Goal: Information Seeking & Learning: Learn about a topic

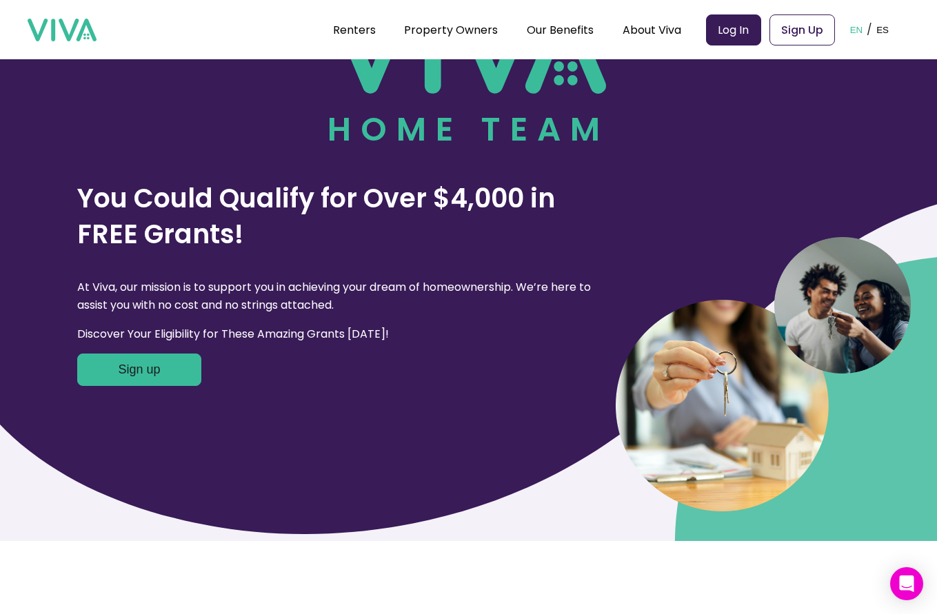
scroll to position [369, 0]
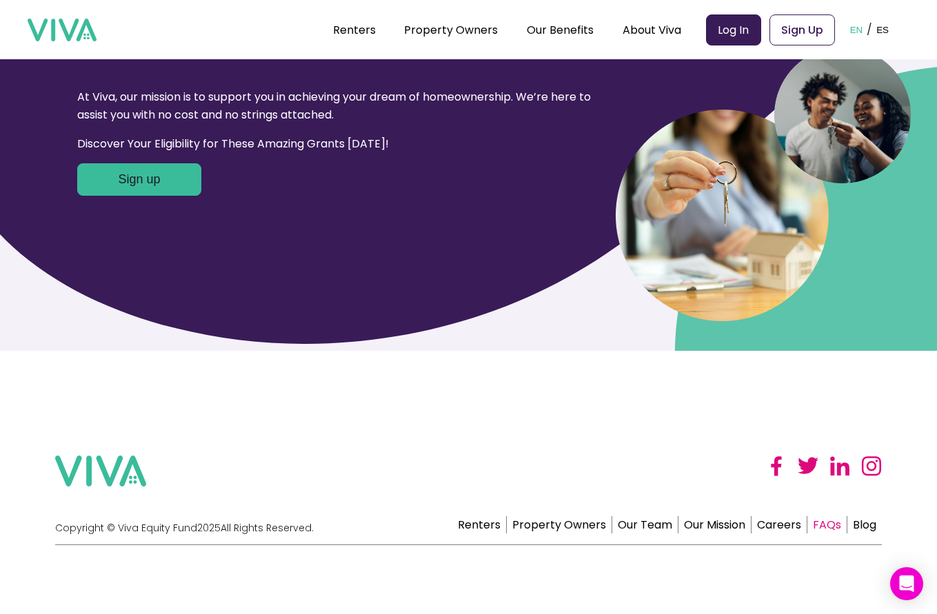
click at [829, 523] on link "FAQs" at bounding box center [827, 524] width 40 height 17
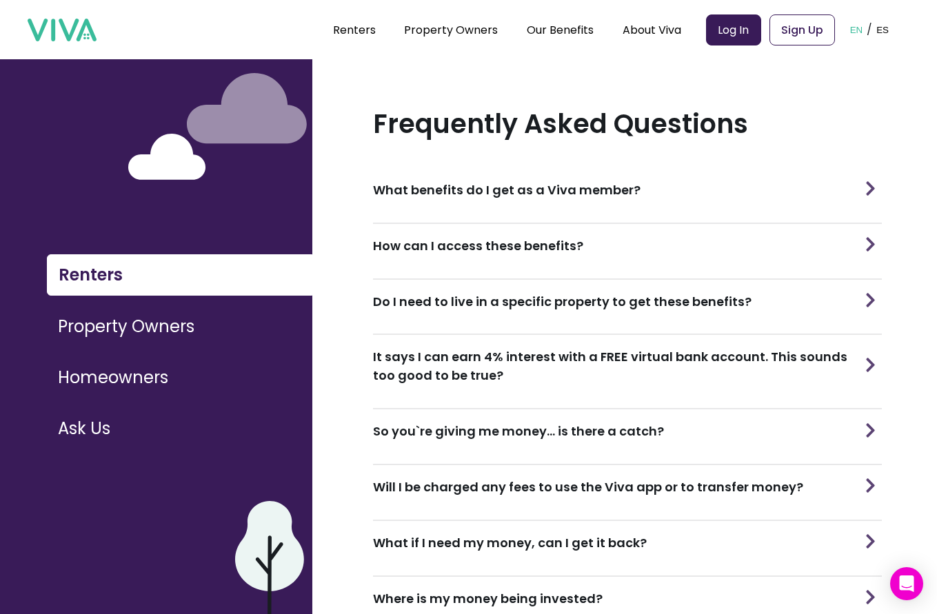
click at [870, 306] on button at bounding box center [870, 301] width 23 height 43
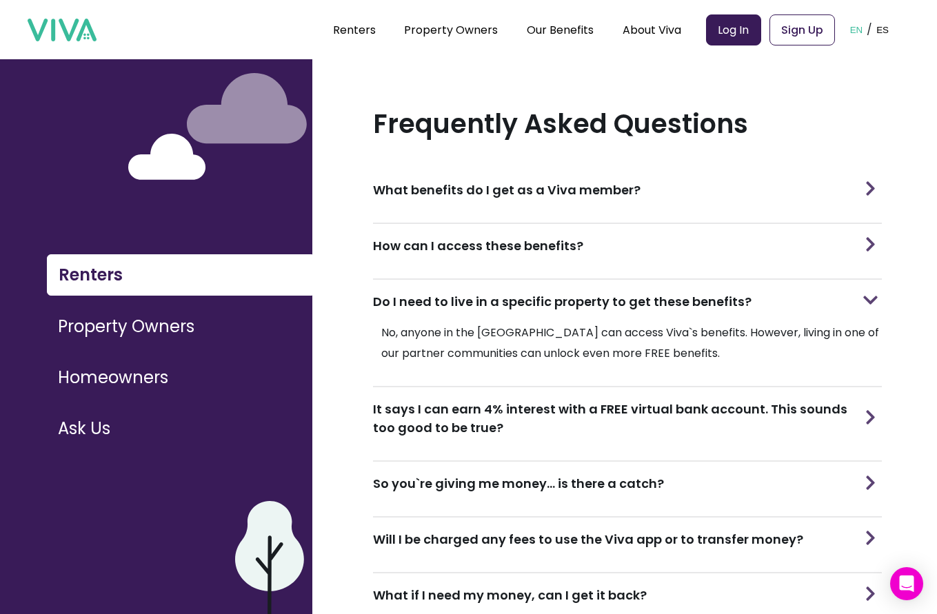
click at [863, 181] on img at bounding box center [871, 188] width 20 height 14
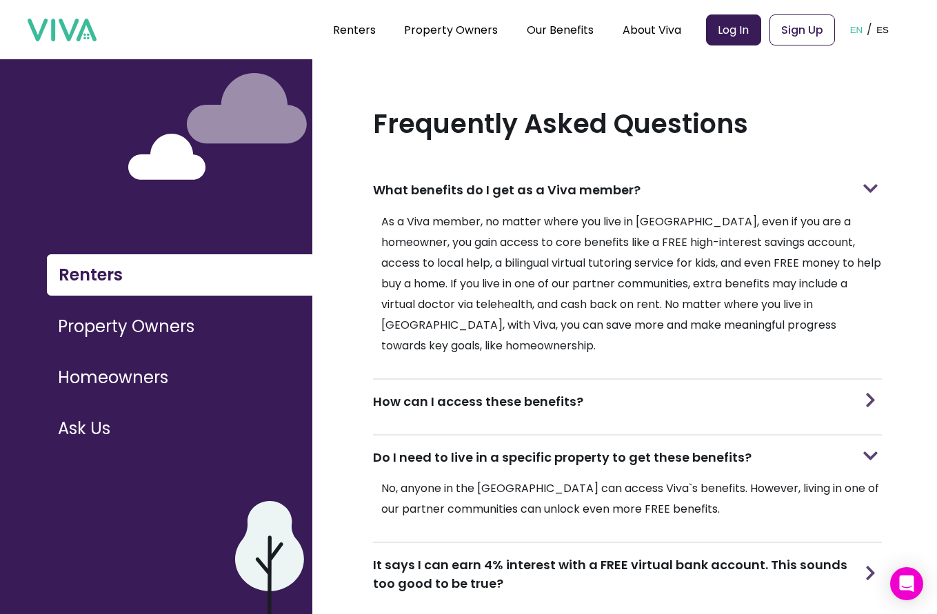
click at [516, 381] on div "How can I access these benefits?" at bounding box center [627, 401] width 509 height 43
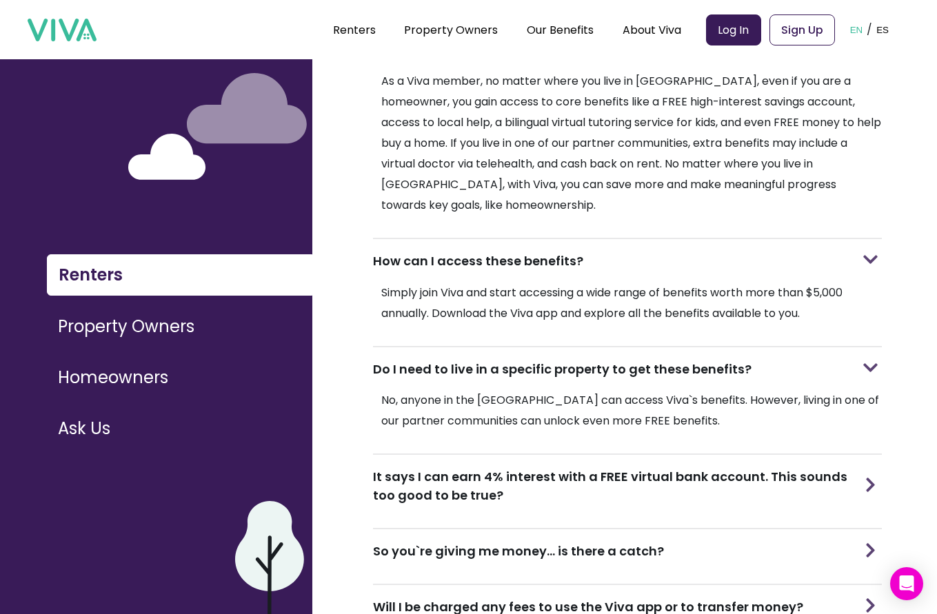
scroll to position [245, 0]
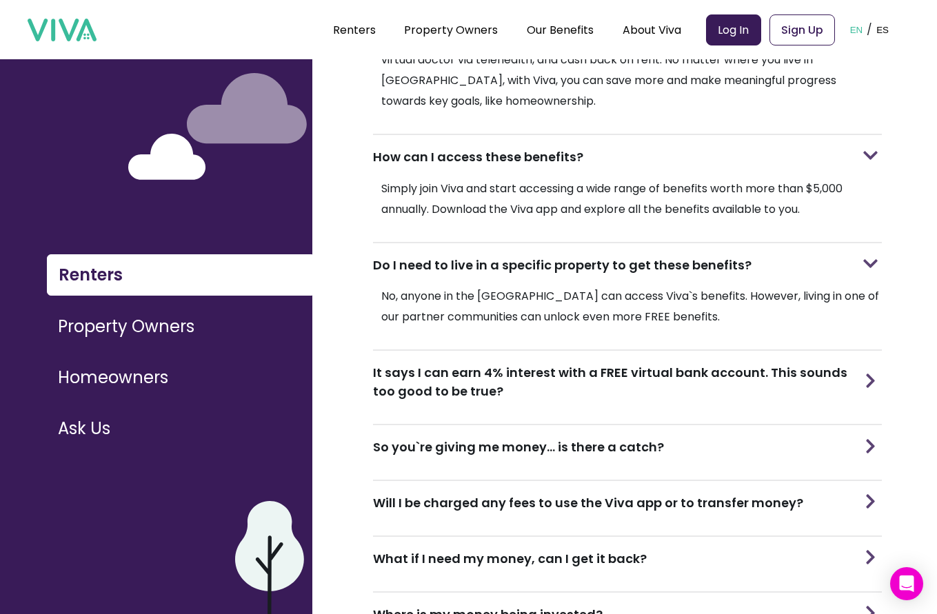
click at [572, 363] on h3 "It says I can earn 4% interest with a FREE virtual bank account. This sounds to…" at bounding box center [616, 381] width 486 height 37
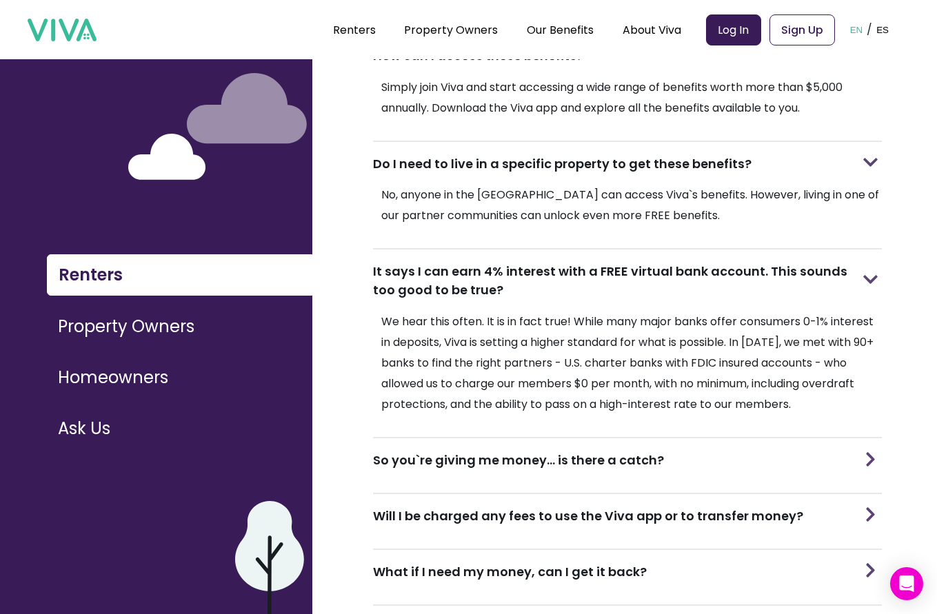
scroll to position [444, 0]
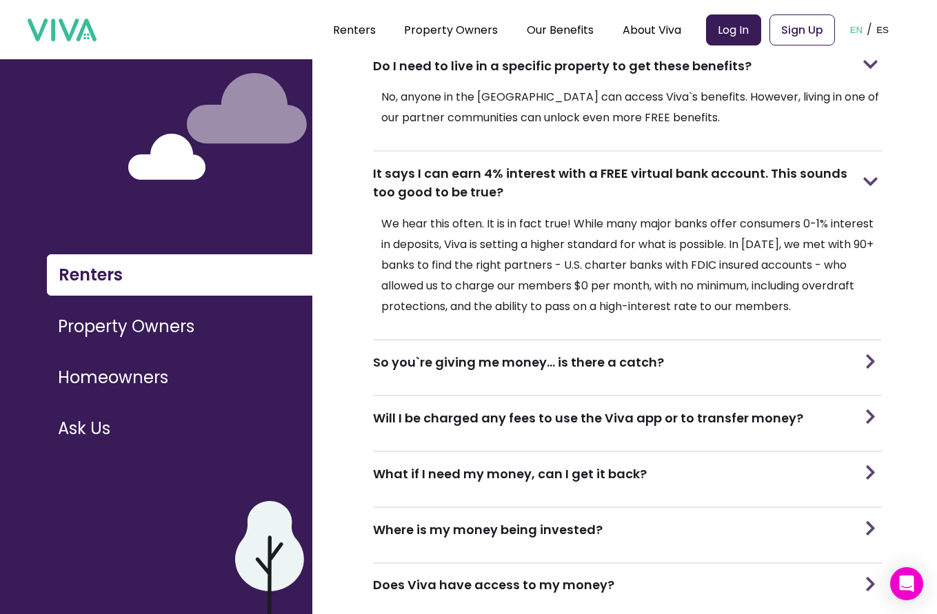
click at [551, 353] on h3 "So you`re giving me money... is there a catch?" at bounding box center [518, 362] width 291 height 19
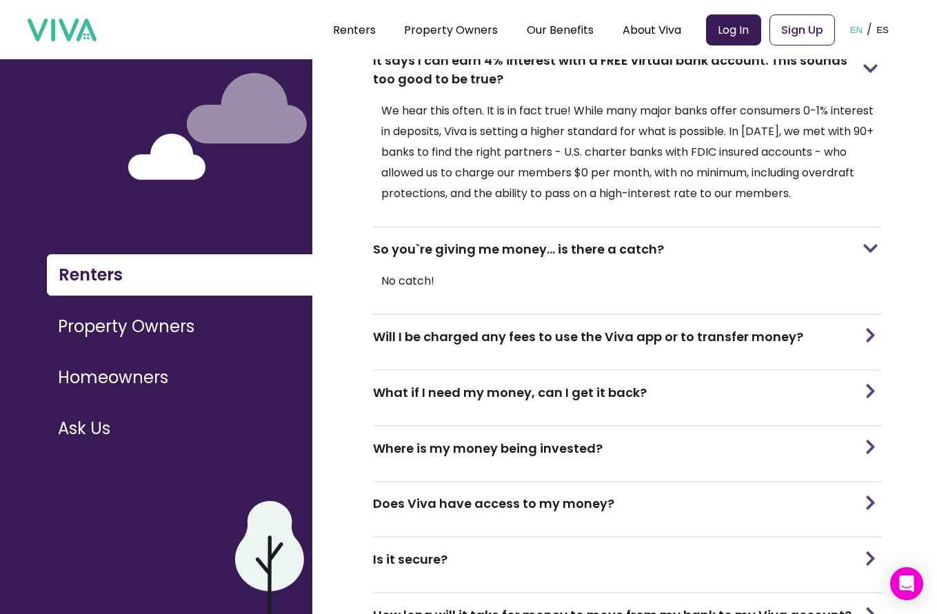
scroll to position [559, 0]
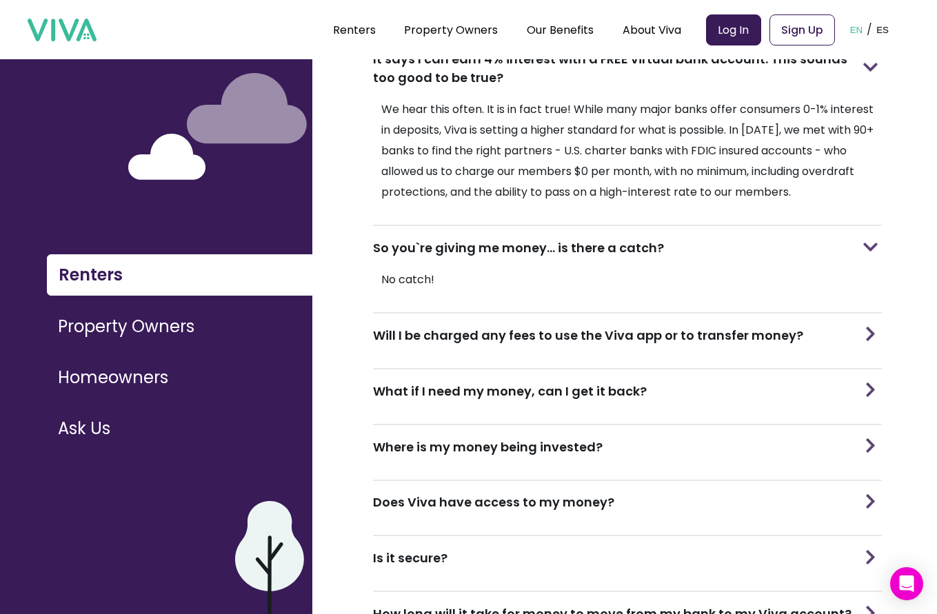
click at [471, 326] on h3 "Will I be charged any fees to use the Viva app or to transfer money?" at bounding box center [588, 335] width 430 height 19
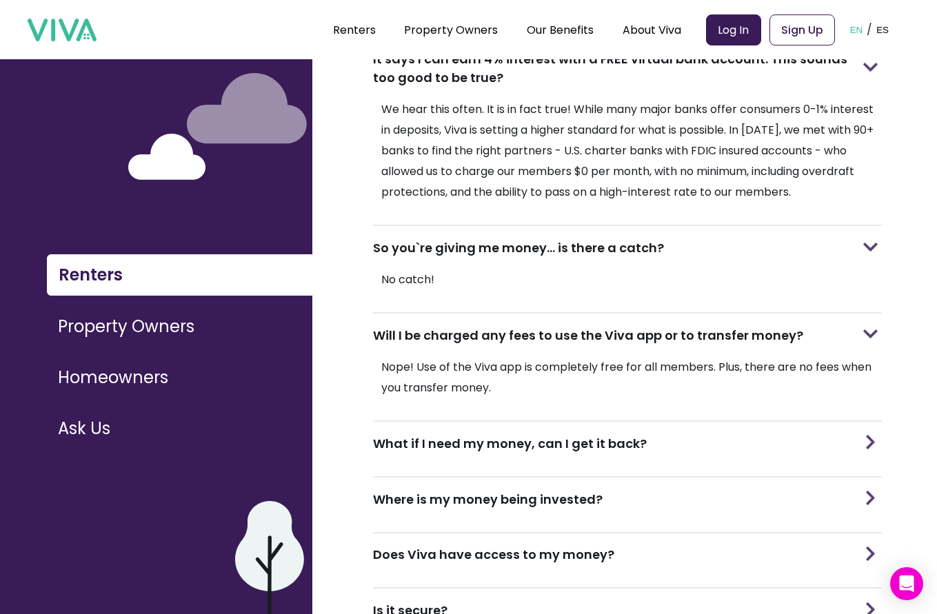
click at [585, 423] on div "What if I need my money, can I get it back?" at bounding box center [627, 443] width 509 height 43
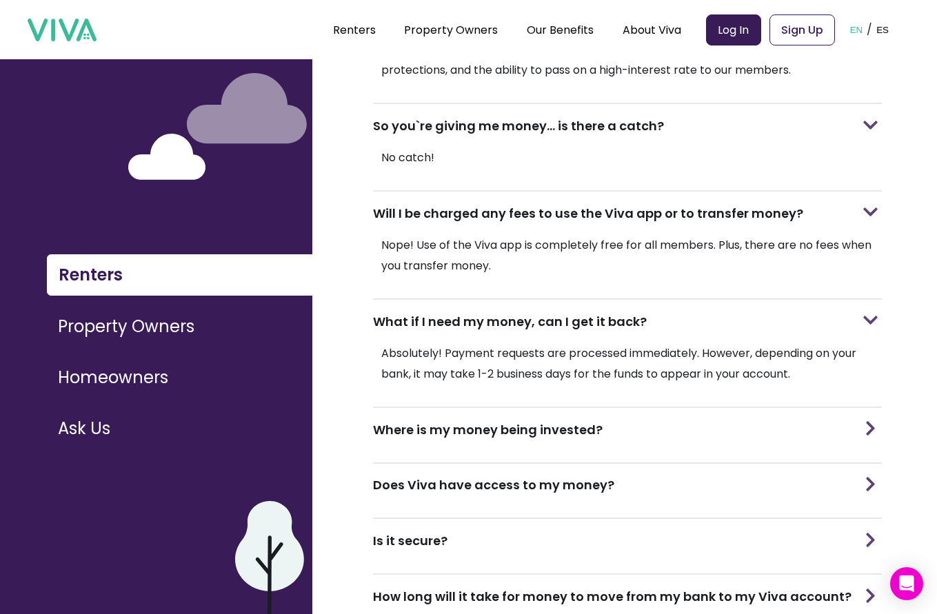
scroll to position [687, 0]
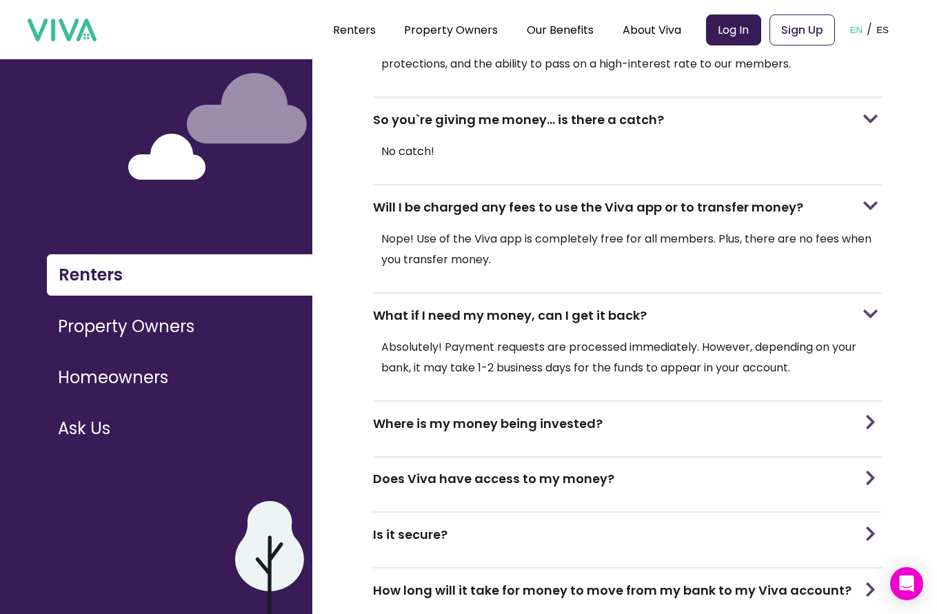
click at [521, 414] on h3 "Where is my money being invested?" at bounding box center [488, 423] width 230 height 19
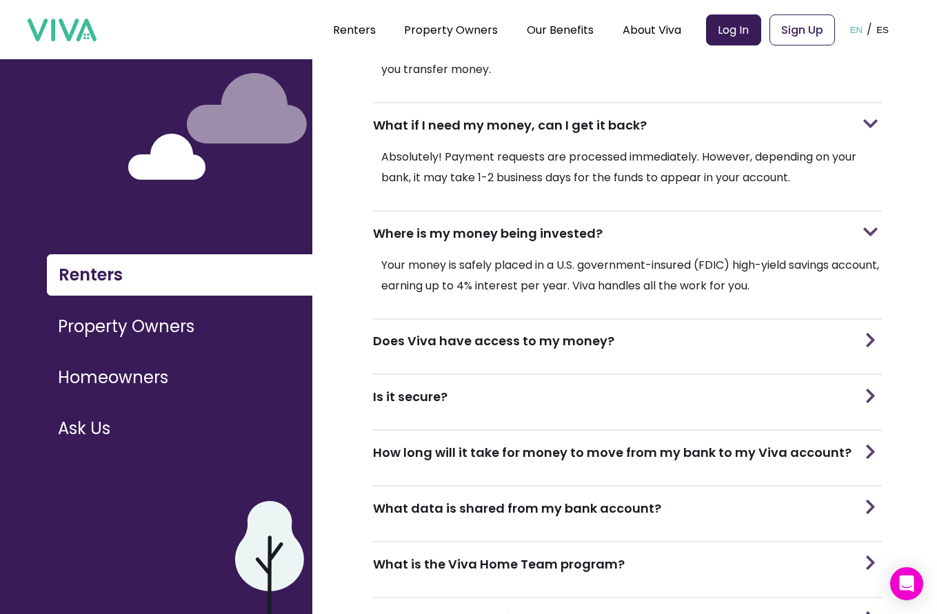
scroll to position [883, 0]
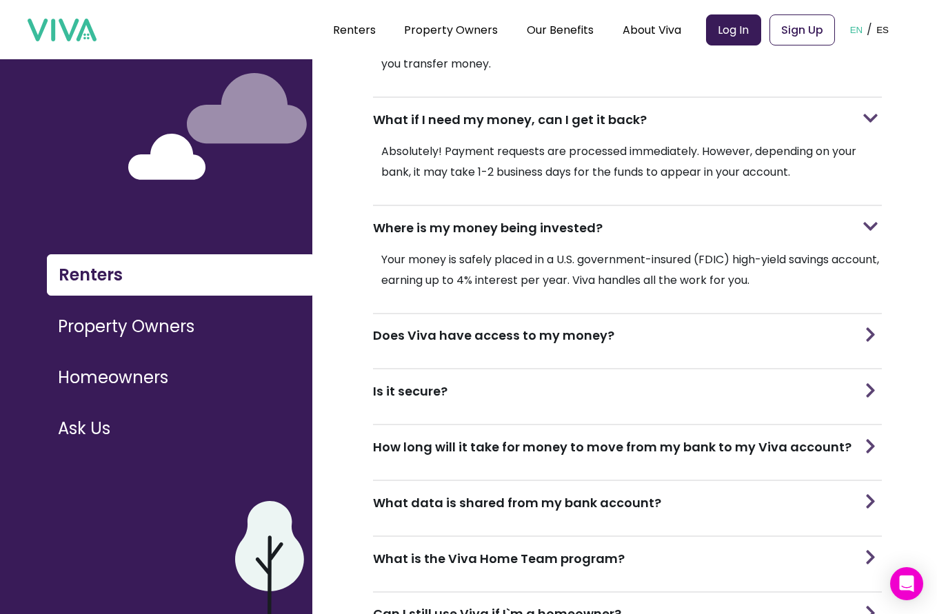
click at [516, 326] on h3 "Does Viva have access to my money?" at bounding box center [493, 335] width 241 height 19
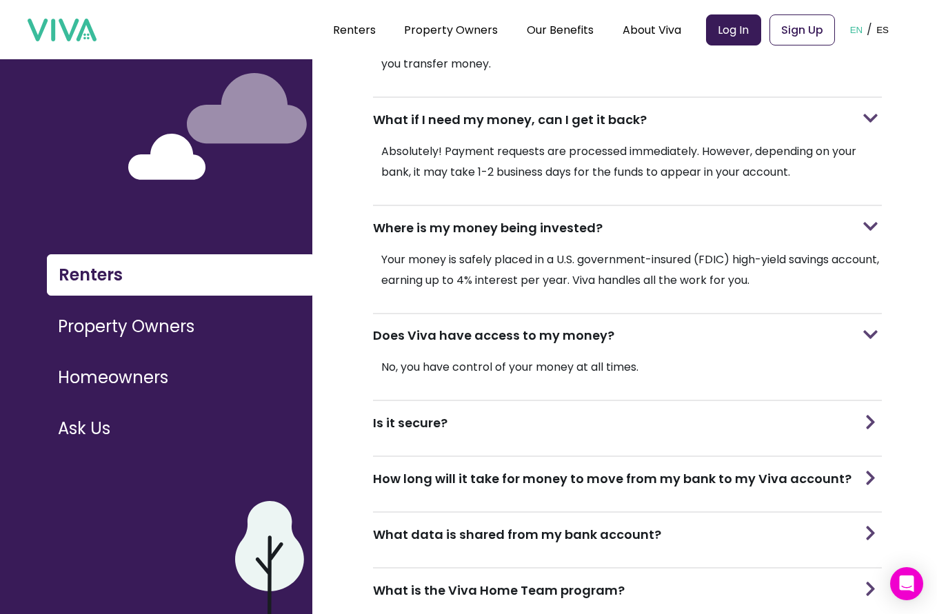
click at [446, 414] on h3 "Is it secure?" at bounding box center [410, 423] width 74 height 19
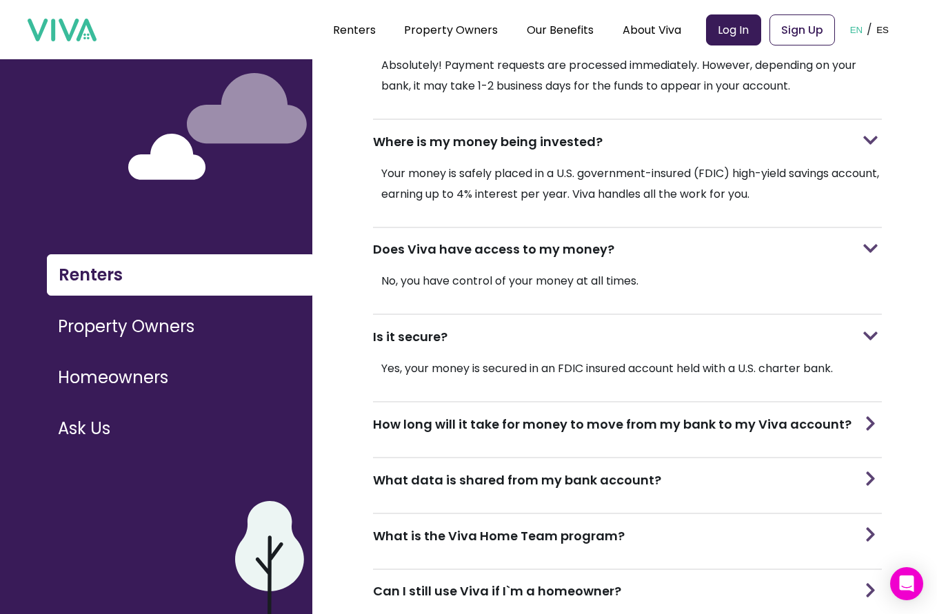
scroll to position [988, 0]
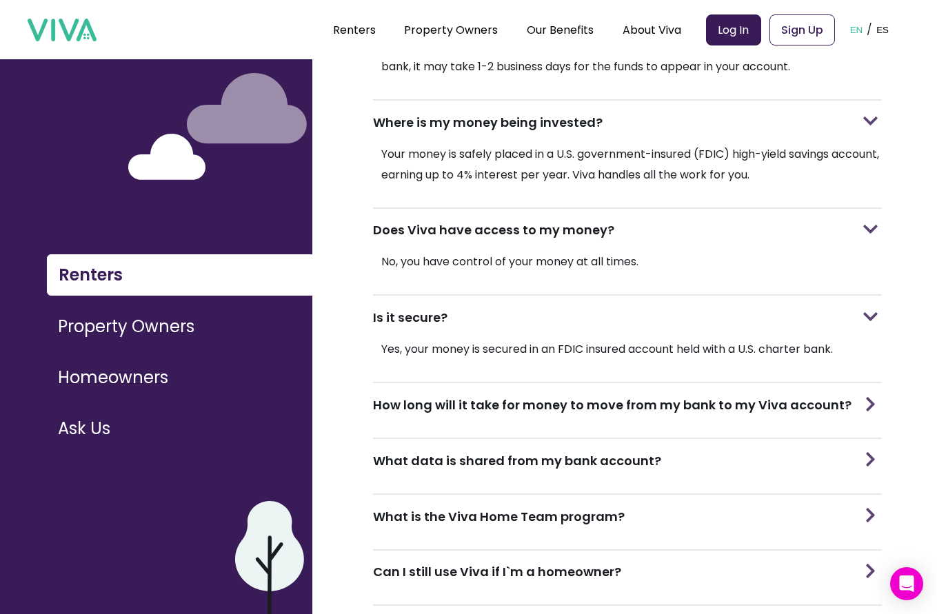
click at [449, 392] on div "How long will it take for money to move from my bank to my Viva account?" at bounding box center [627, 404] width 509 height 43
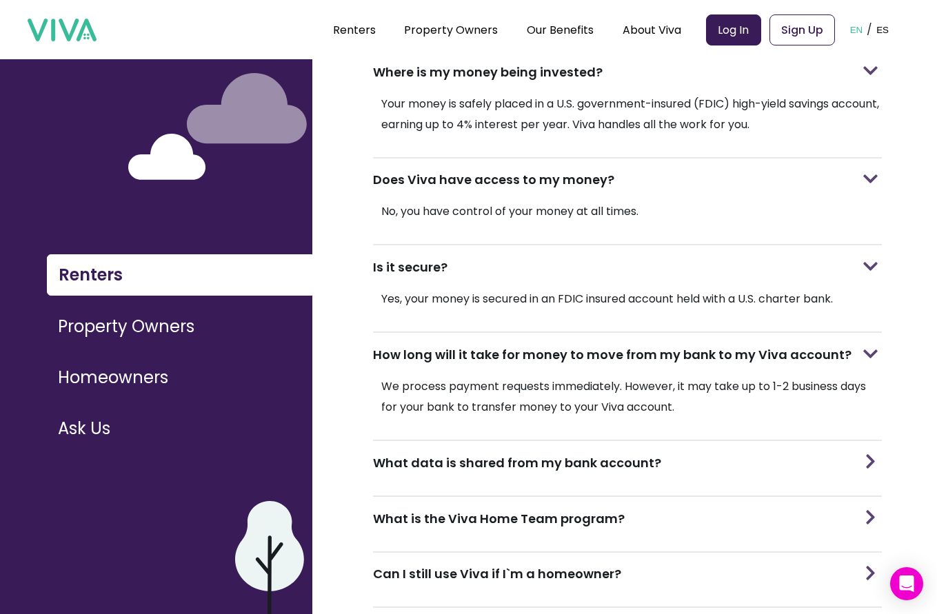
scroll to position [1041, 0]
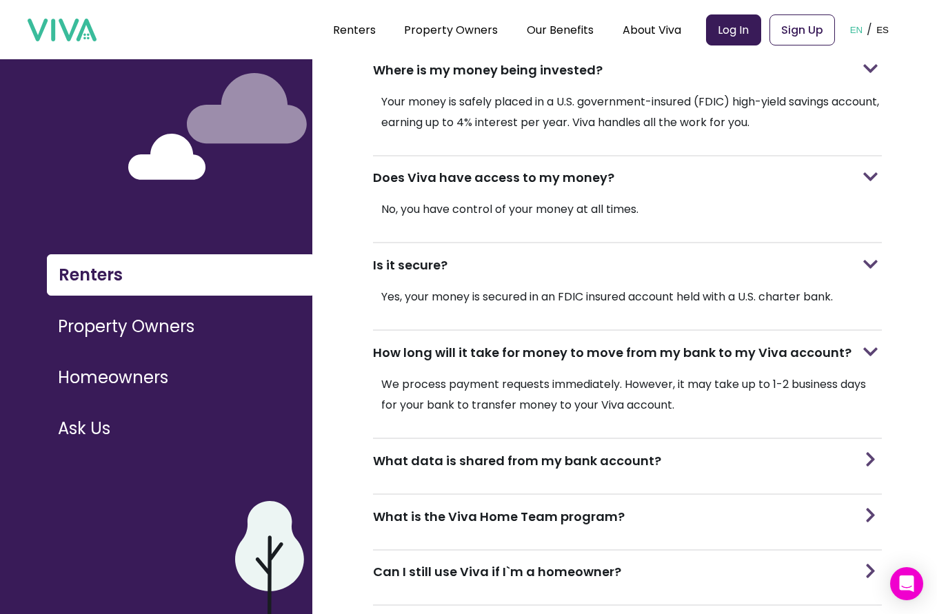
click at [554, 441] on div "What data is shared from my bank account?" at bounding box center [627, 460] width 509 height 43
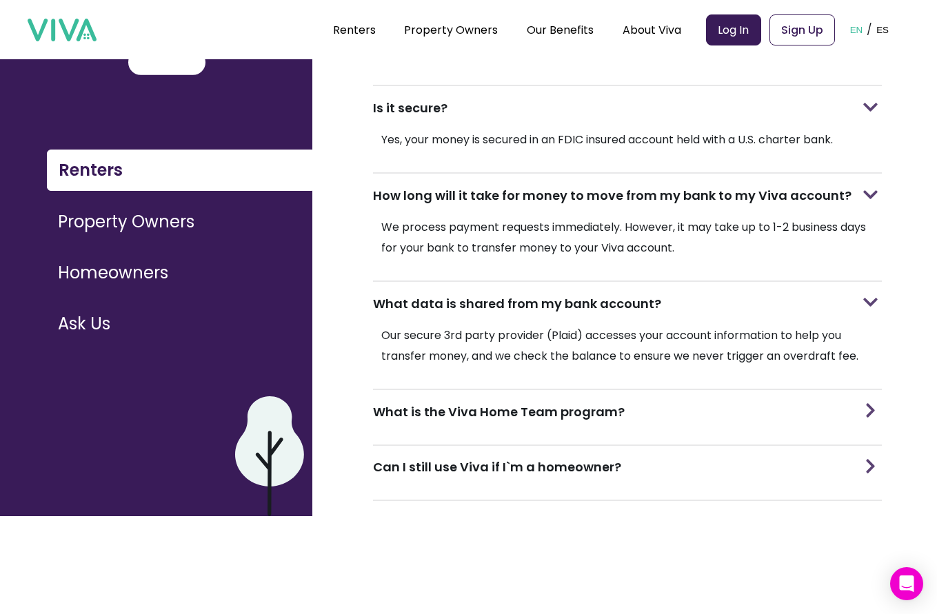
scroll to position [108, 0]
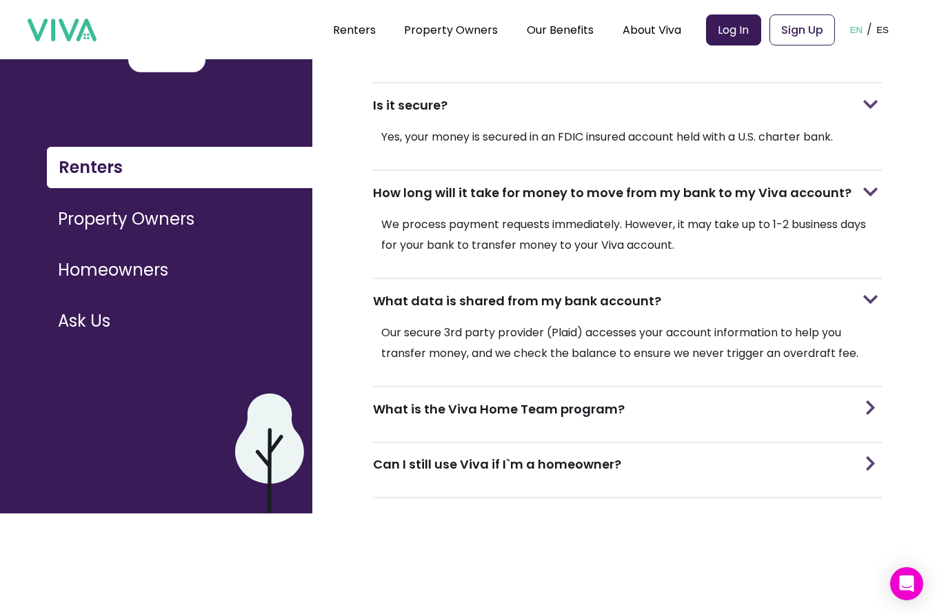
click at [461, 390] on div "What is the Viva Home Team program?" at bounding box center [627, 409] width 509 height 43
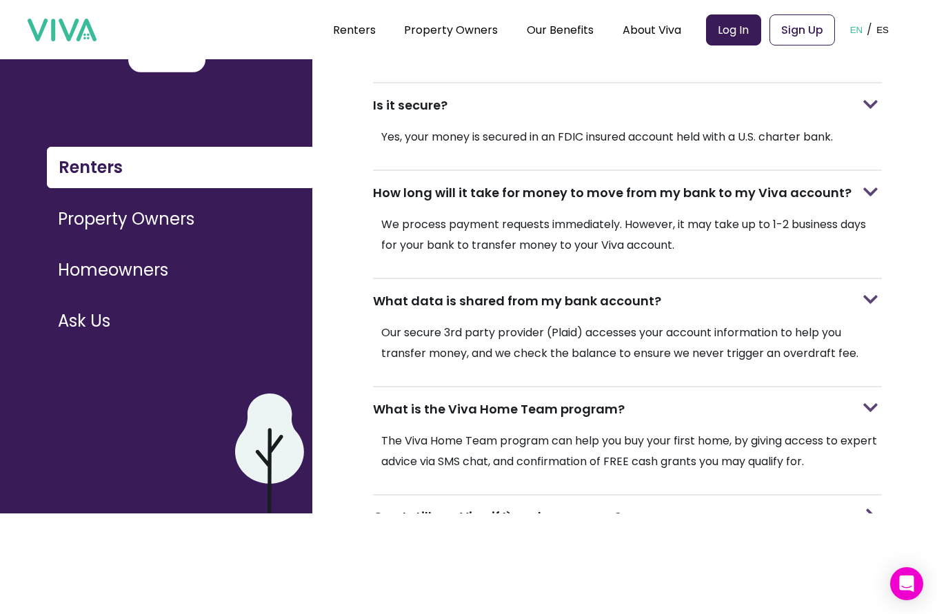
click at [554, 505] on div "Can I still use Viva if I`m a homeowner?" at bounding box center [627, 517] width 509 height 43
click at [556, 507] on h3 "Can I still use Viva if I`m a homeowner?" at bounding box center [497, 516] width 248 height 19
click at [458, 507] on h3 "Can I still use Viva if I`m a homeowner?" at bounding box center [497, 516] width 248 height 19
click at [872, 506] on img at bounding box center [870, 516] width 14 height 20
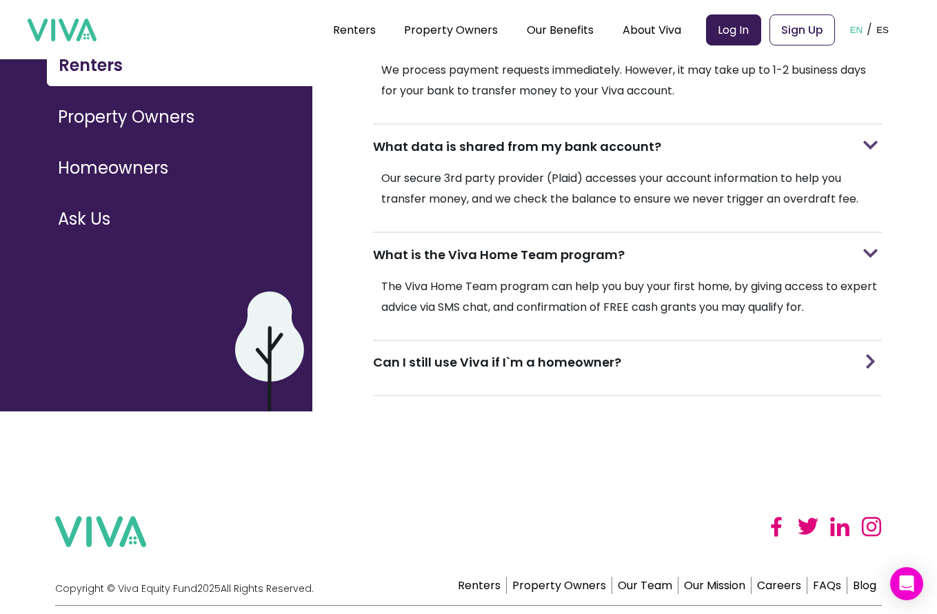
scroll to position [281, 0]
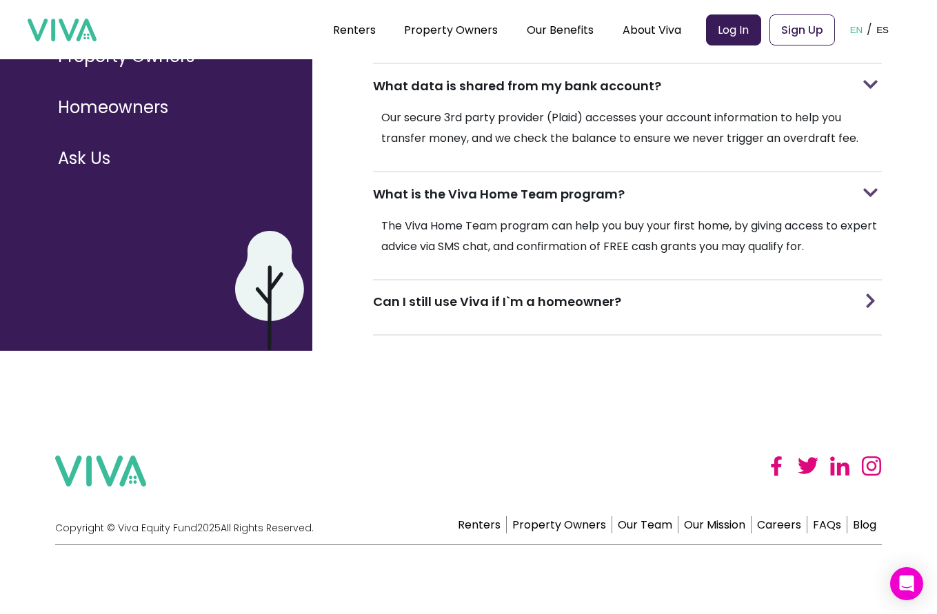
click at [512, 292] on h3 "Can I still use Viva if I`m a homeowner?" at bounding box center [497, 301] width 248 height 19
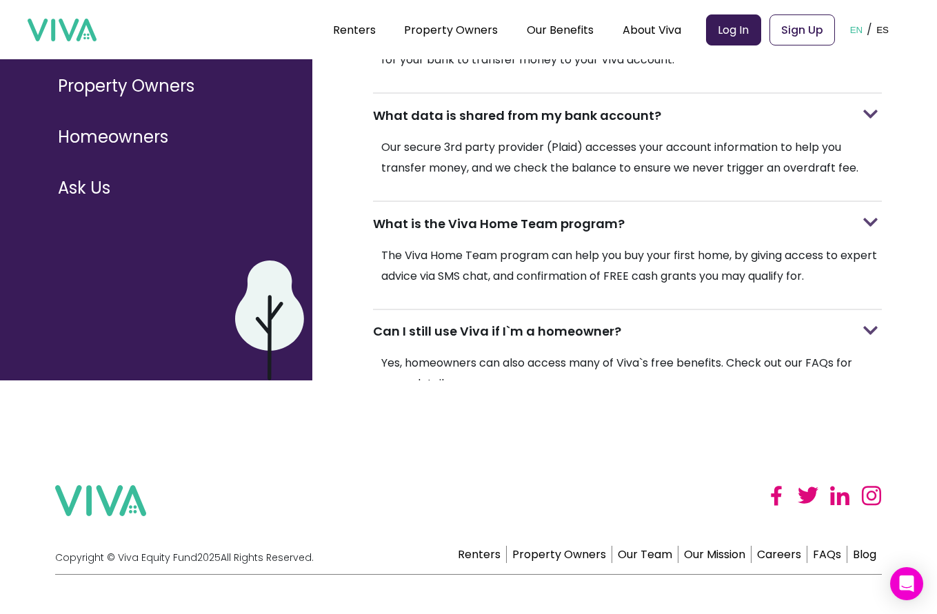
scroll to position [161, 0]
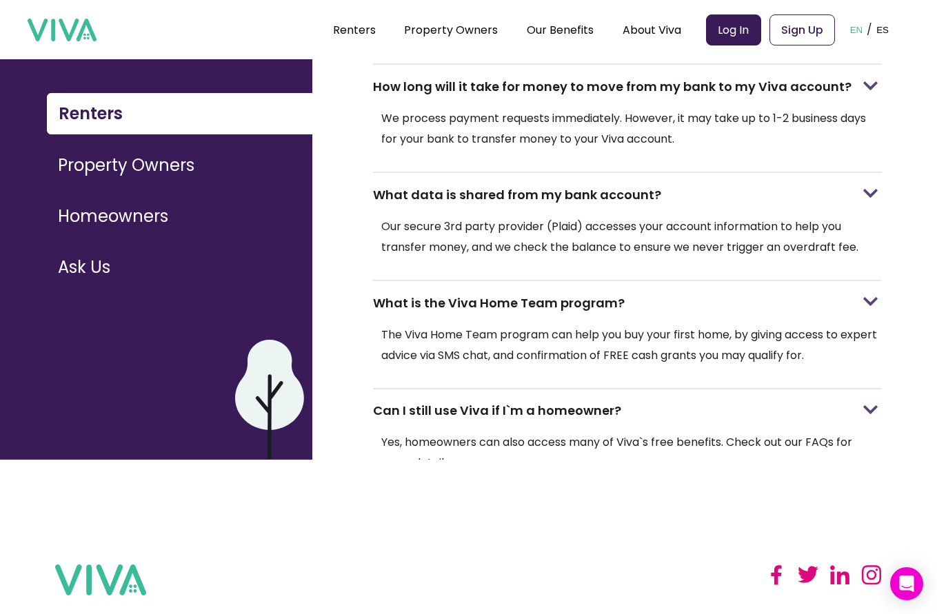
click at [118, 218] on button "Homeowners" at bounding box center [179, 217] width 265 height 40
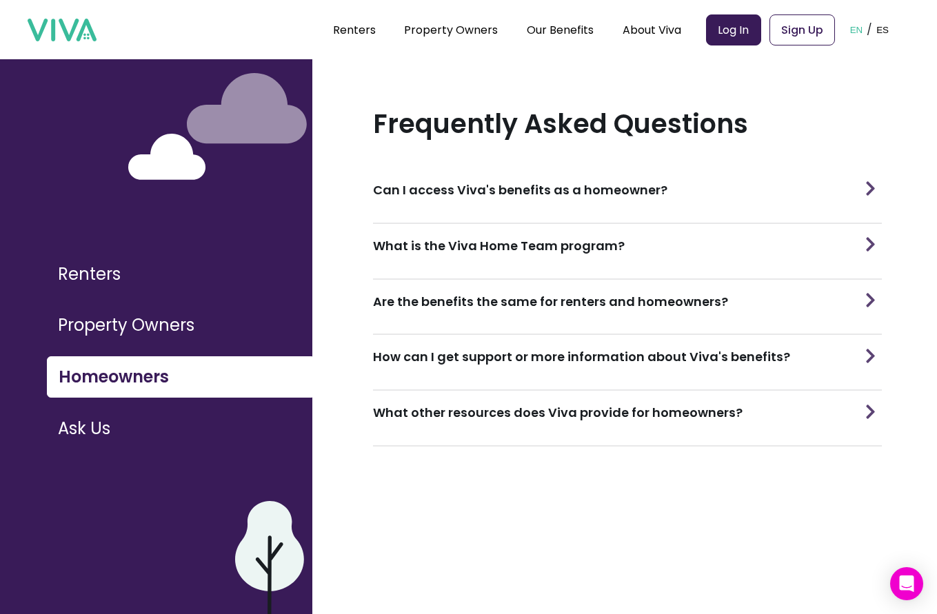
click at [210, 337] on button "Property Owners" at bounding box center [179, 325] width 265 height 40
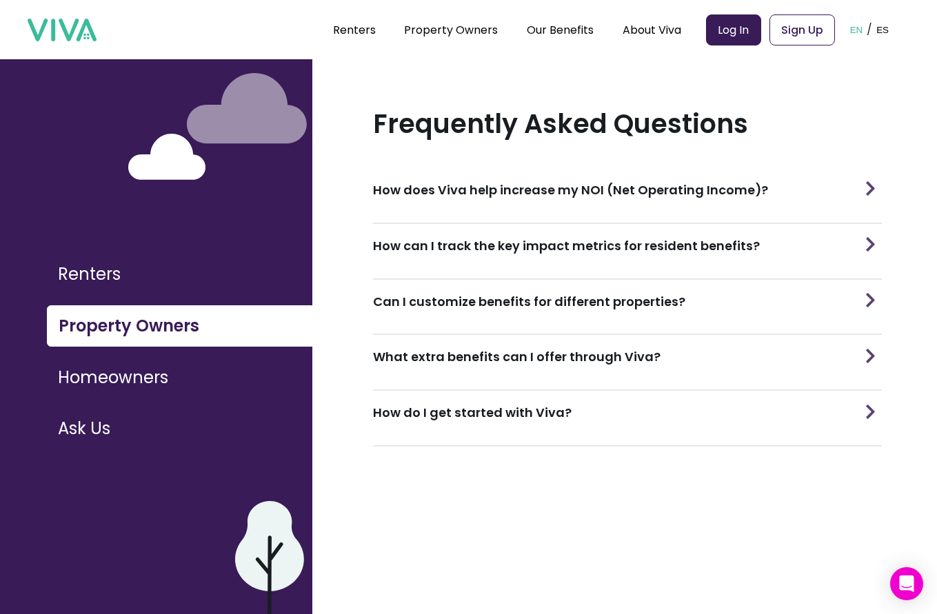
click at [701, 192] on div "How does Viva help increase my NOI (Net Operating Income)?" at bounding box center [627, 189] width 509 height 43
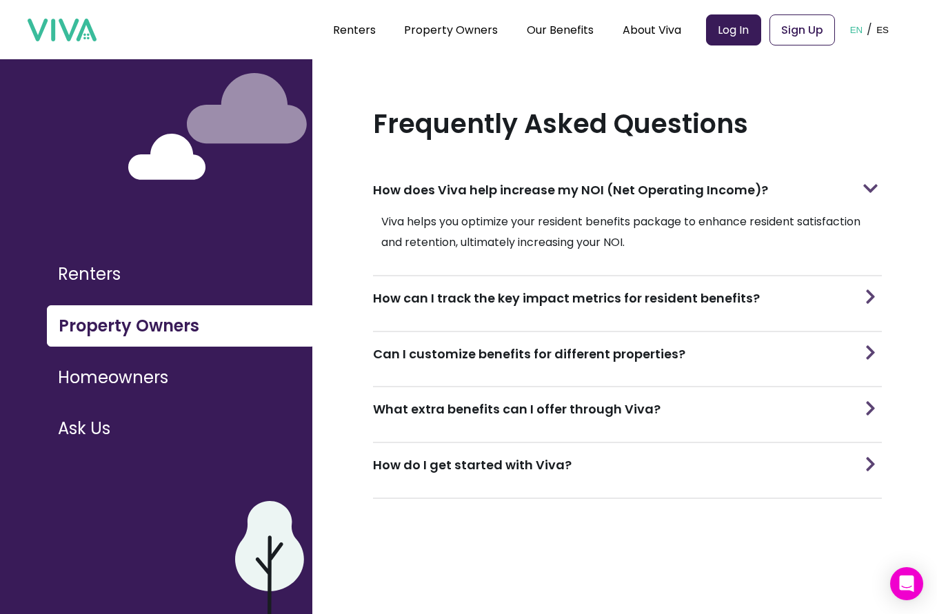
click at [576, 300] on div "How can I track the key impact metrics for resident benefits?" at bounding box center [627, 298] width 509 height 43
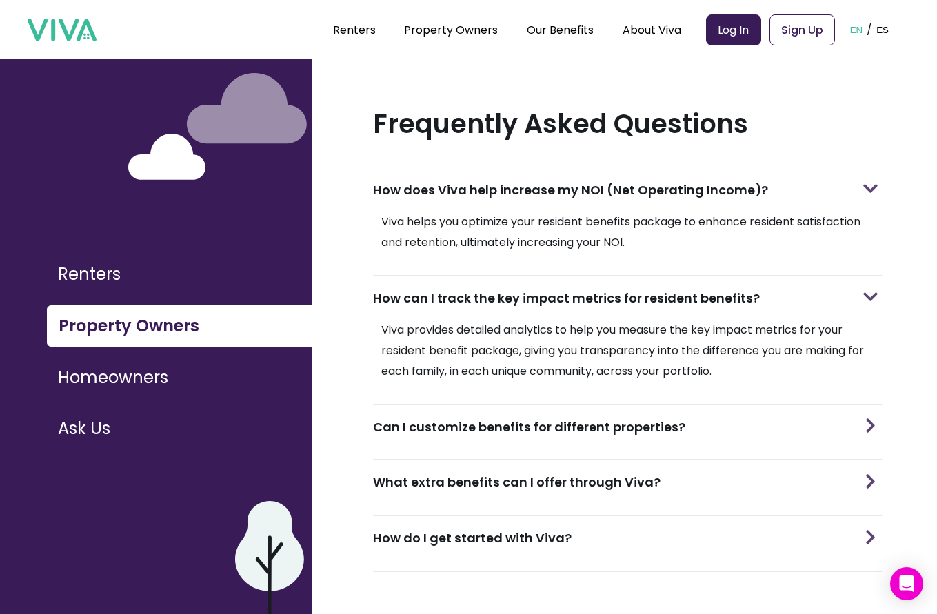
click at [485, 430] on div "Can I customize benefits for different properties?" at bounding box center [627, 426] width 509 height 43
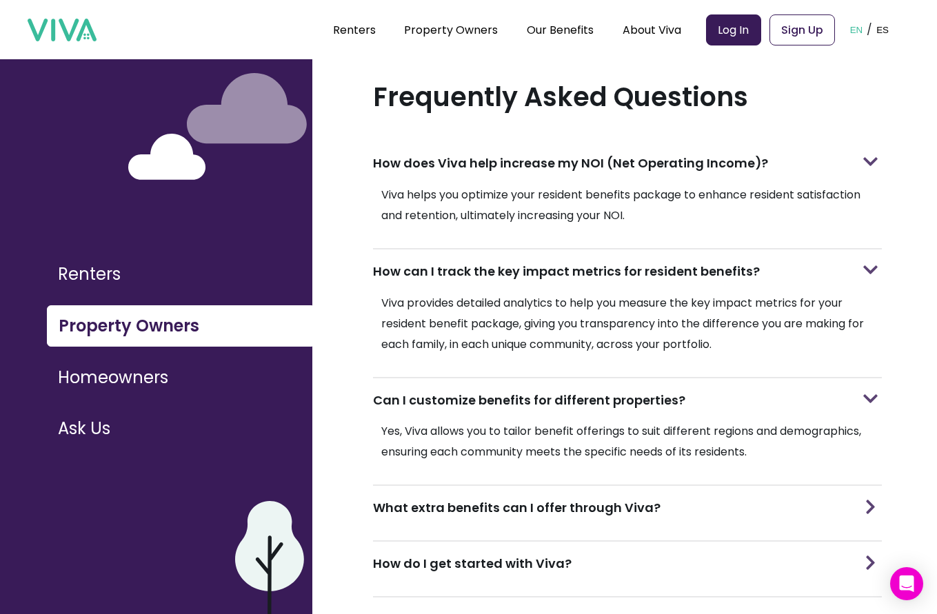
scroll to position [39, 0]
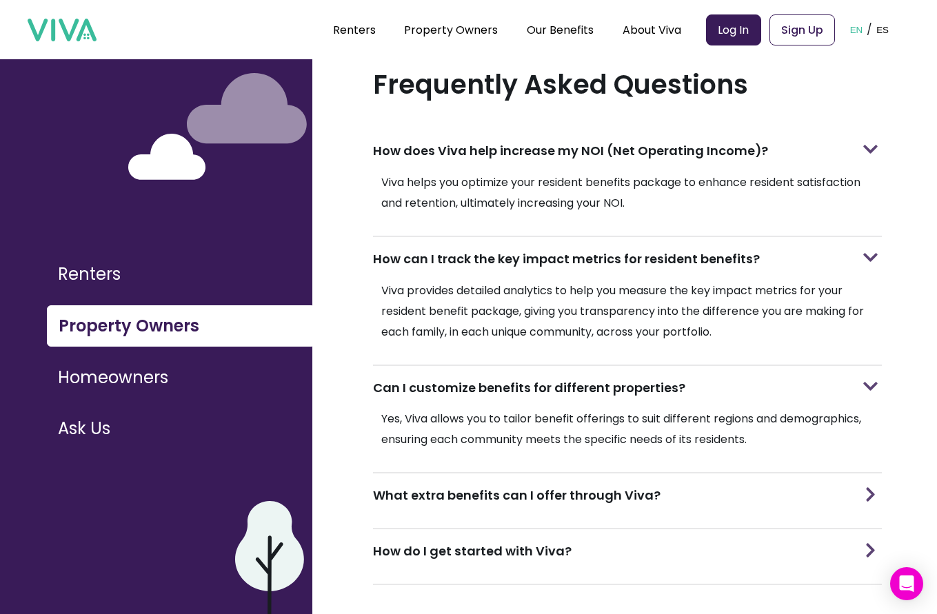
click at [531, 504] on div "What extra benefits can I offer through Viva?" at bounding box center [627, 495] width 509 height 43
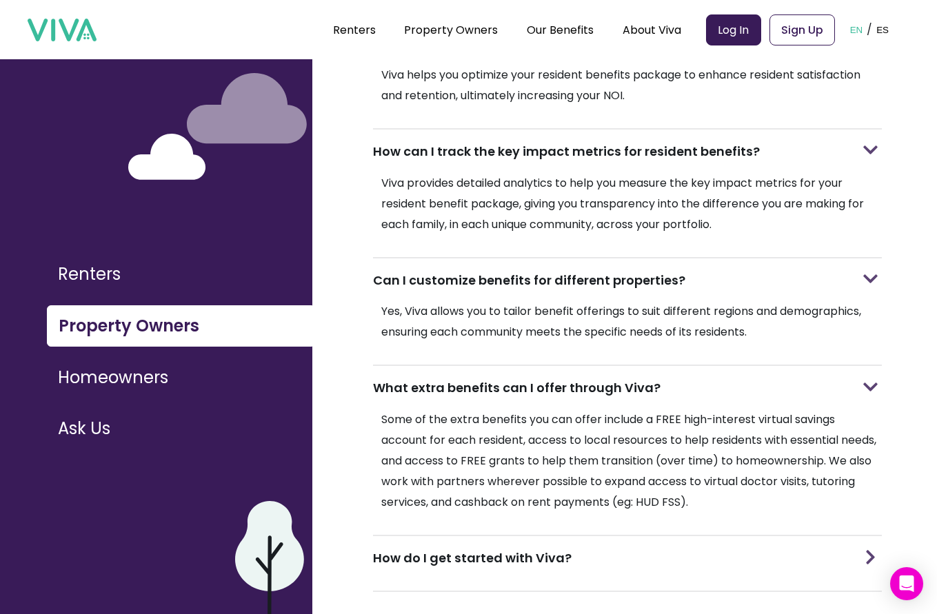
scroll to position [154, 0]
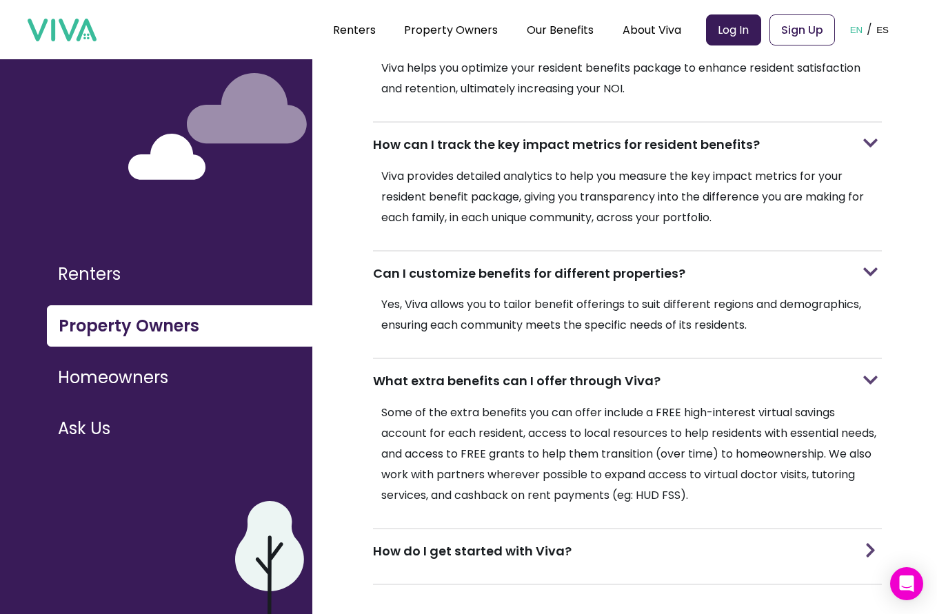
click at [435, 554] on div "How do I get started with Viva?" at bounding box center [627, 551] width 509 height 43
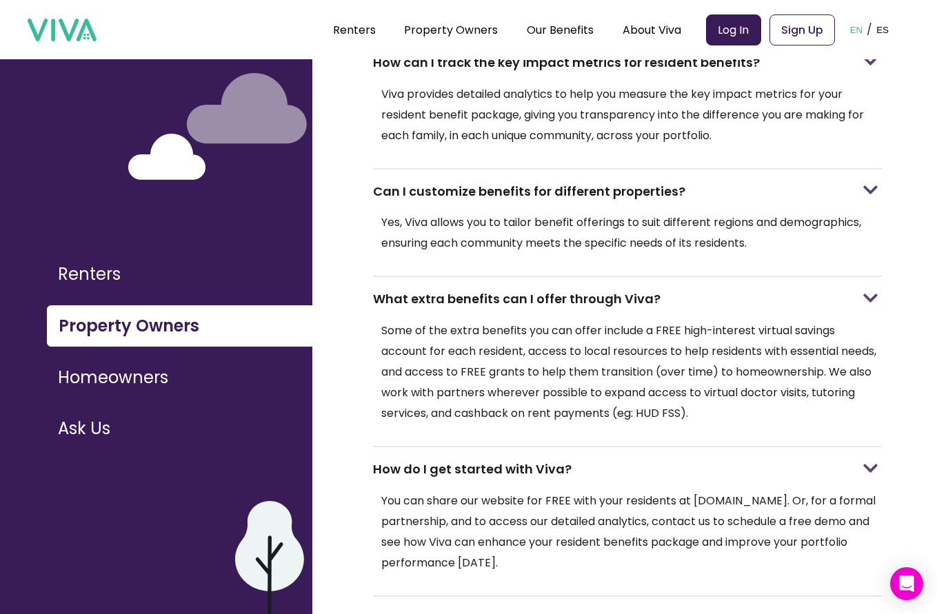
scroll to position [248, 0]
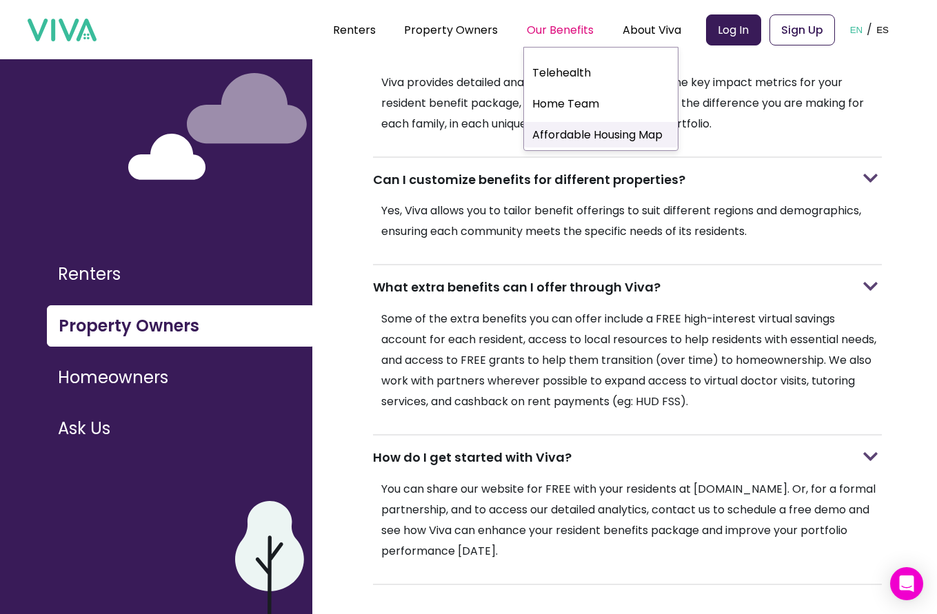
click at [585, 139] on link "Affordable Housing Map" at bounding box center [601, 135] width 154 height 26
